Goal: Task Accomplishment & Management: Use online tool/utility

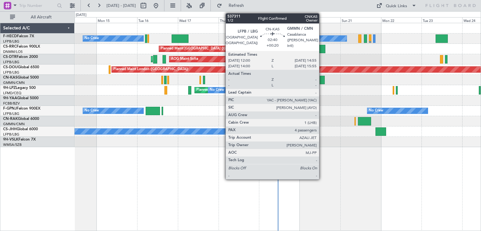
click at [322, 82] on div at bounding box center [322, 80] width 5 height 8
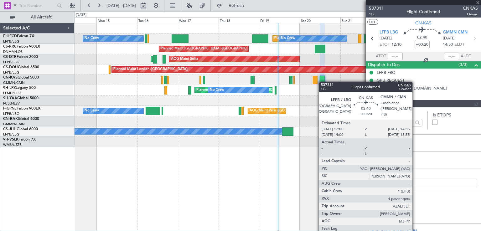
type input "[PERSON_NAME] ([PERSON_NAME])"
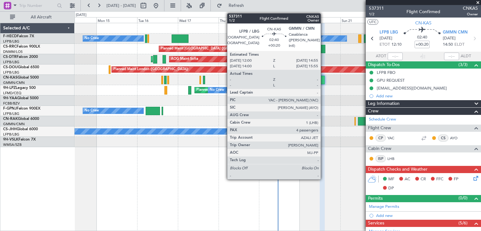
click at [324, 81] on div at bounding box center [322, 80] width 5 height 8
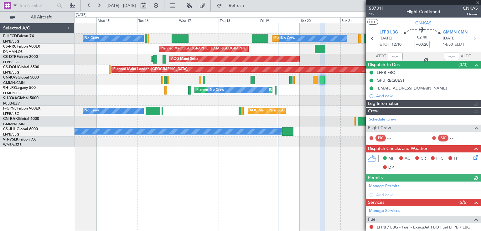
type input "[PERSON_NAME] ([PERSON_NAME])"
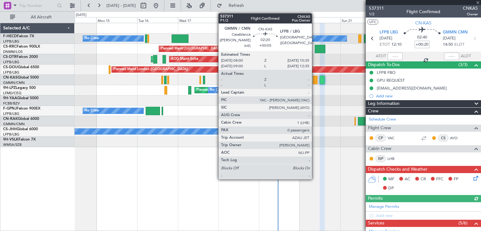
click at [315, 81] on div at bounding box center [315, 80] width 4 height 8
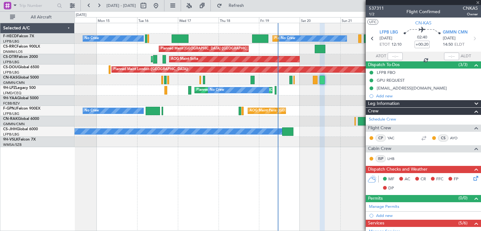
type input "+00:05"
type input "0"
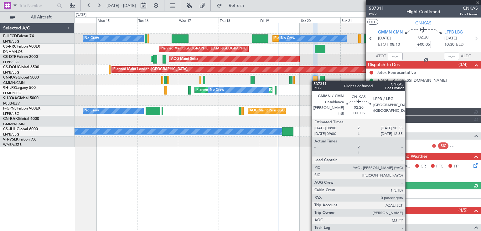
type input "[PERSON_NAME] ([PERSON_NAME])"
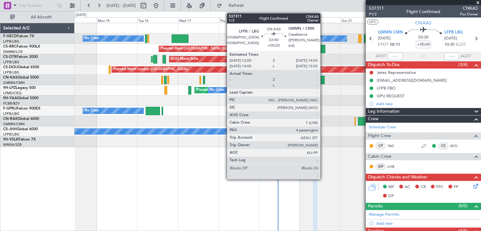
click at [323, 81] on div at bounding box center [322, 80] width 5 height 8
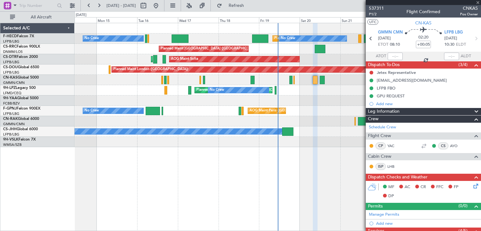
type input "+00:20"
type input "4"
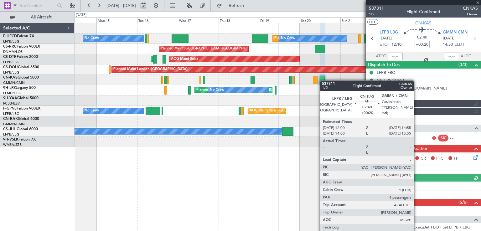
type input "[PERSON_NAME] ([PERSON_NAME])"
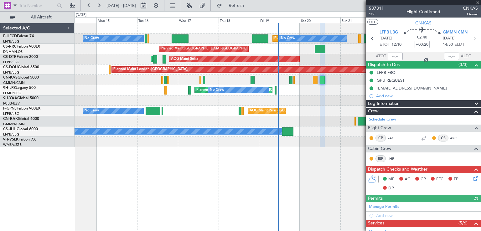
type input "[PERSON_NAME] ([PERSON_NAME])"
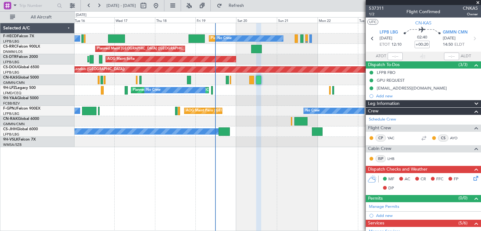
click at [254, 88] on div "Planned [GEOGRAPHIC_DATA] ([GEOGRAPHIC_DATA]) No Crew No Crew Planned Maint Can…" at bounding box center [278, 90] width 406 height 10
click at [187, 83] on div at bounding box center [278, 80] width 406 height 10
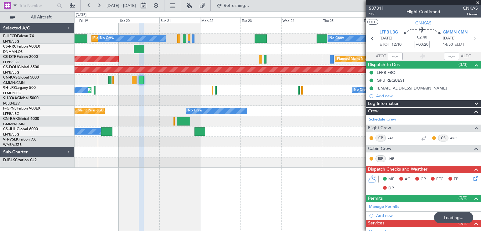
click at [477, 2] on span at bounding box center [478, 3] width 6 height 6
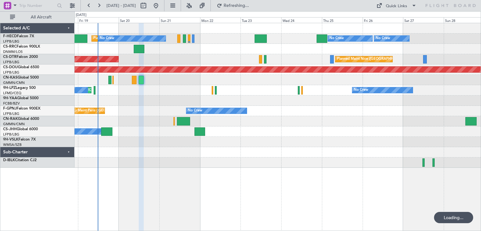
type input "0"
